Goal: Task Accomplishment & Management: Use online tool/utility

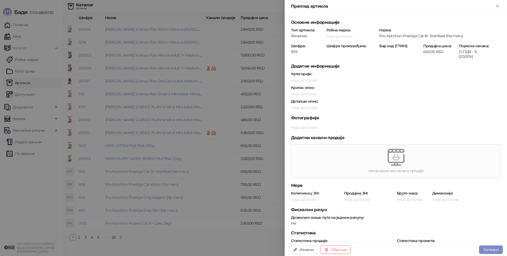
scroll to position [230, 0]
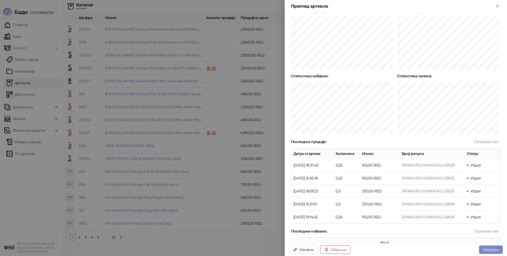
click at [281, 150] on div at bounding box center [253, 128] width 507 height 256
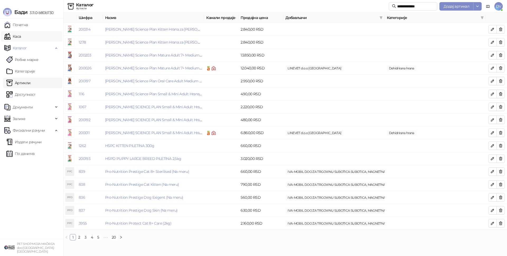
click at [21, 37] on link "Каса" at bounding box center [12, 36] width 17 height 11
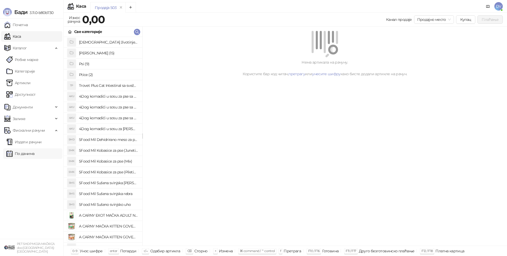
click at [34, 153] on link "По данима" at bounding box center [20, 153] width 28 height 11
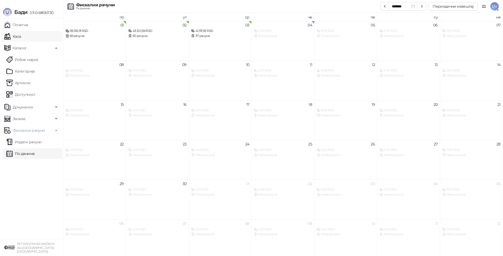
click at [21, 37] on link "Каса" at bounding box center [12, 36] width 17 height 11
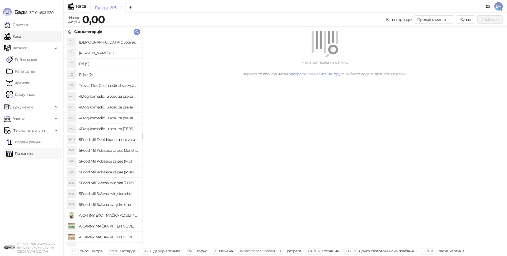
click at [33, 153] on link "По данима" at bounding box center [20, 153] width 28 height 11
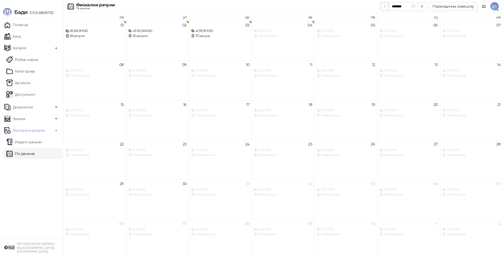
click at [386, 8] on icon "button" at bounding box center [385, 6] width 4 height 4
type input "*******"
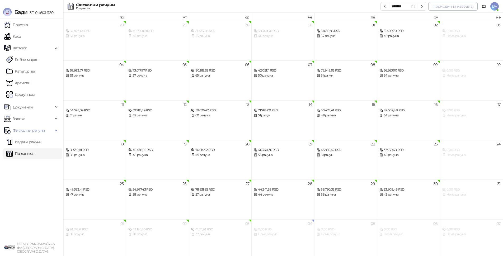
click at [472, 6] on button "Периодични извештај" at bounding box center [452, 6] width 49 height 8
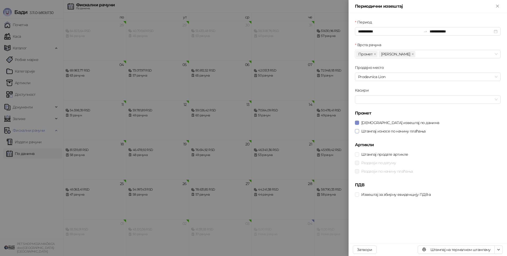
click at [359, 128] on span "Штампај износе по начину плаћања" at bounding box center [393, 131] width 69 height 6
click at [460, 252] on button "Штампај на термалном штампачу" at bounding box center [456, 250] width 77 height 8
click at [234, 111] on div at bounding box center [253, 128] width 507 height 256
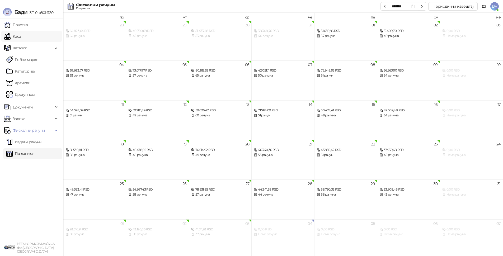
click at [21, 40] on link "Каса" at bounding box center [12, 36] width 17 height 11
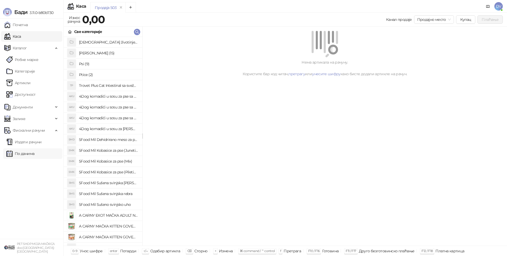
click at [14, 153] on link "По данима" at bounding box center [20, 153] width 28 height 11
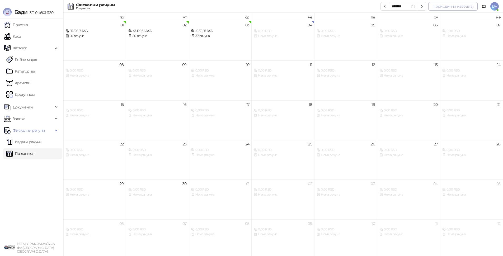
click at [463, 7] on button "Периодични извештај" at bounding box center [452, 6] width 49 height 8
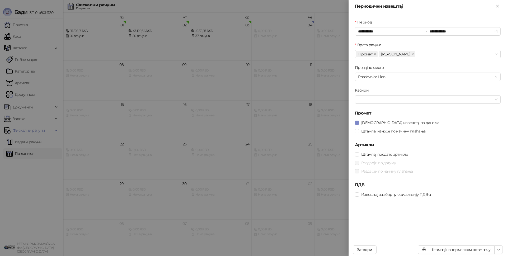
click at [369, 134] on div "Штампај износе по начину плаћања" at bounding box center [428, 131] width 146 height 8
click at [368, 130] on span "Штампај износе по начину плаћања" at bounding box center [393, 131] width 69 height 6
click at [370, 124] on span "[DEMOGRAPHIC_DATA] извештај по данима" at bounding box center [400, 123] width 82 height 6
click at [394, 32] on input "**********" at bounding box center [389, 32] width 63 height 6
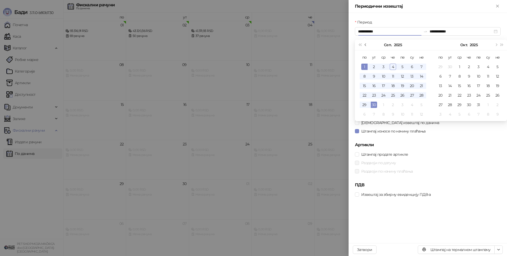
click at [366, 44] on span "Претходни месец (PageUp)" at bounding box center [366, 45] width 3 height 3
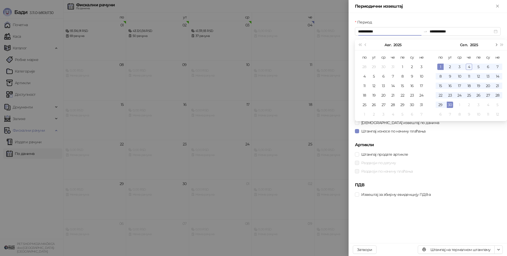
click at [498, 45] on button "Следећи месец (PageDown)" at bounding box center [496, 45] width 6 height 11
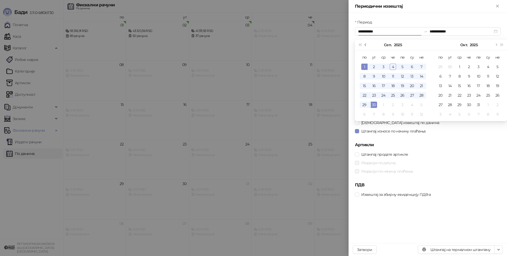
click at [367, 46] on button "Претходни месец (PageUp)" at bounding box center [366, 45] width 6 height 11
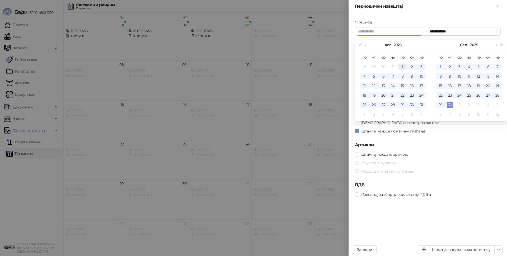
type input "**********"
click at [400, 67] on div "1" at bounding box center [402, 67] width 6 height 6
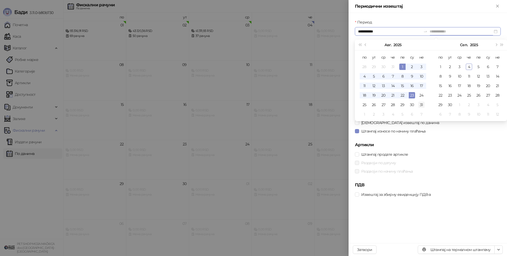
type input "**********"
click at [420, 102] on div "31" at bounding box center [421, 105] width 6 height 6
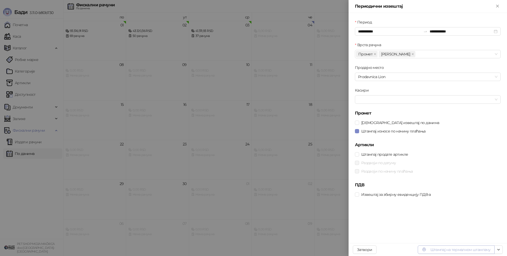
click at [461, 250] on button "Штампај на термалном штампачу" at bounding box center [456, 250] width 77 height 8
click at [252, 126] on div at bounding box center [253, 128] width 507 height 256
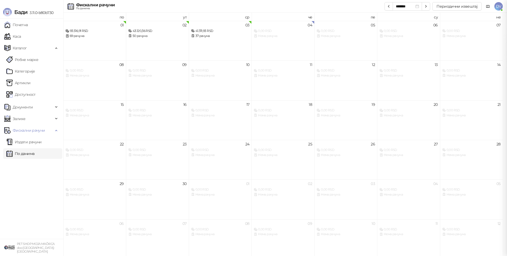
click at [24, 38] on div at bounding box center [253, 128] width 507 height 256
click at [21, 38] on link "Каса" at bounding box center [12, 36] width 17 height 11
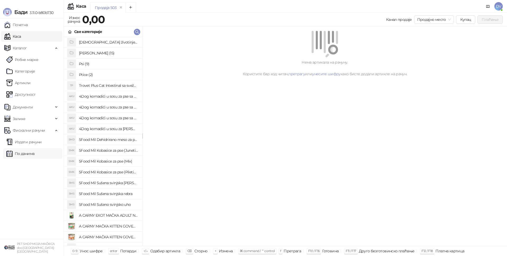
click at [18, 156] on link "По данима" at bounding box center [20, 153] width 28 height 11
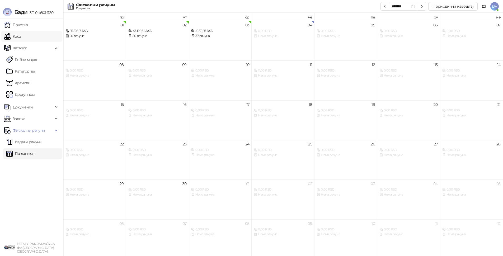
click at [19, 37] on link "Каса" at bounding box center [12, 36] width 17 height 11
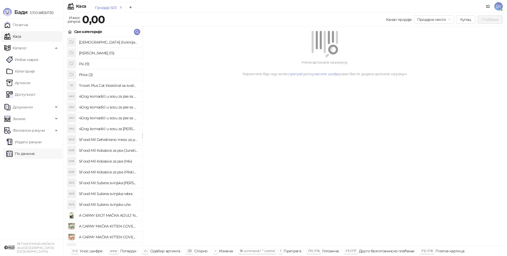
click at [18, 157] on link "По данима" at bounding box center [20, 153] width 28 height 11
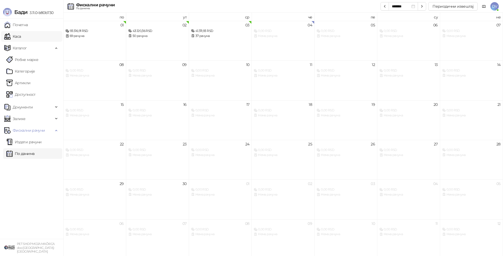
click at [21, 38] on link "Каса" at bounding box center [12, 36] width 17 height 11
